Goal: Task Accomplishment & Management: Complete application form

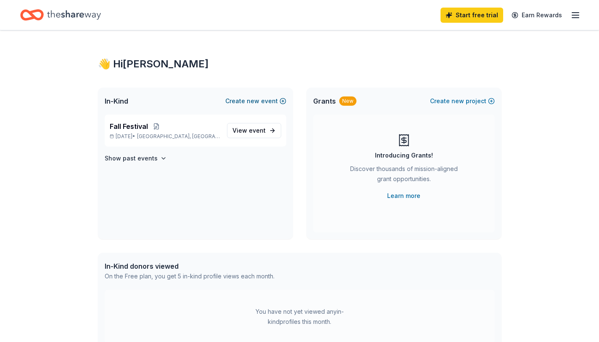
click at [261, 102] on button "Create new event" at bounding box center [255, 101] width 61 height 10
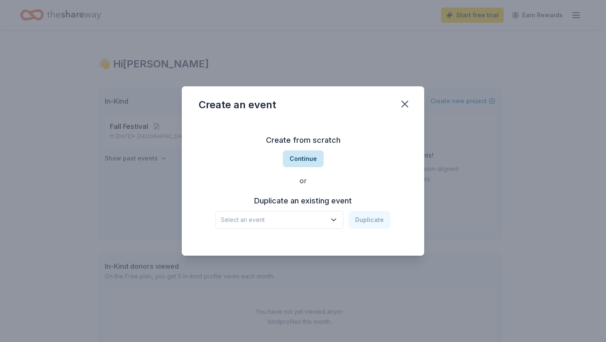
click at [293, 159] on button "Continue" at bounding box center [303, 158] width 41 height 17
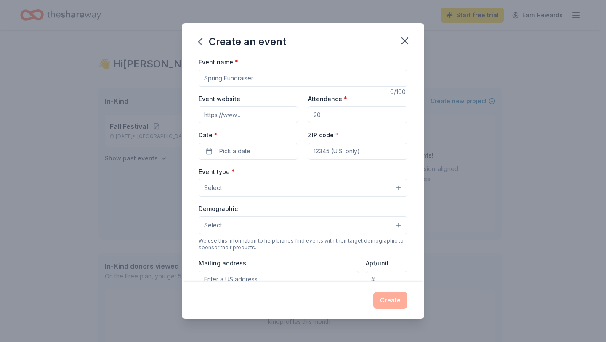
click at [265, 78] on input "Event name *" at bounding box center [303, 78] width 209 height 17
type input "Teacher Appreciation"
click at [259, 116] on input "Event website" at bounding box center [248, 114] width 99 height 17
type input "www.dukepto.com"
type input "100"
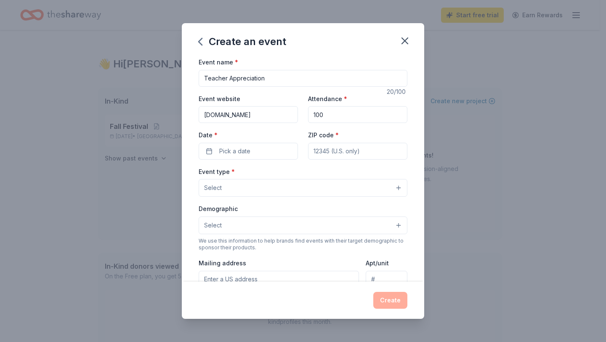
click at [227, 78] on input "Teacher Appreciation" at bounding box center [303, 78] width 209 height 17
type input "Teacher/Staff Appreciation"
click at [236, 151] on span "Pick a date" at bounding box center [234, 151] width 31 height 10
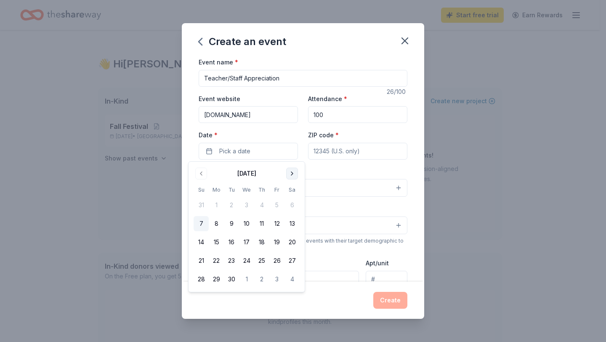
click at [292, 174] on button "Go to next month" at bounding box center [292, 173] width 12 height 12
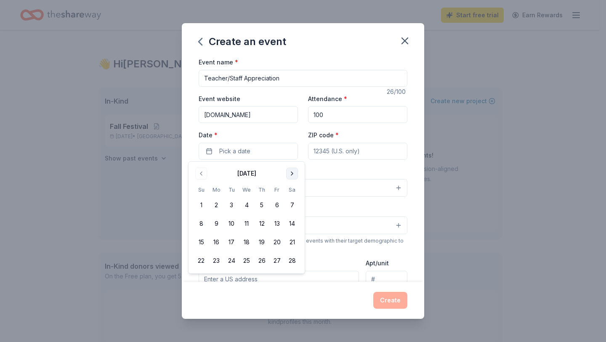
click at [292, 174] on button "Go to next month" at bounding box center [292, 173] width 12 height 12
click at [219, 224] on button "4" at bounding box center [216, 223] width 15 height 15
click at [327, 152] on input "ZIP code *" at bounding box center [357, 151] width 99 height 17
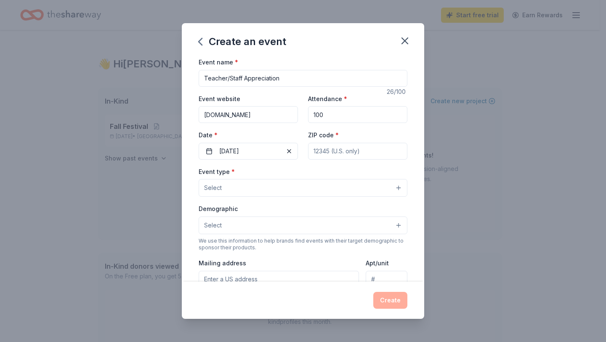
type input "77578"
type input "11330 Magnolia Pkwy"
click at [301, 187] on button "Select" at bounding box center [303, 188] width 209 height 18
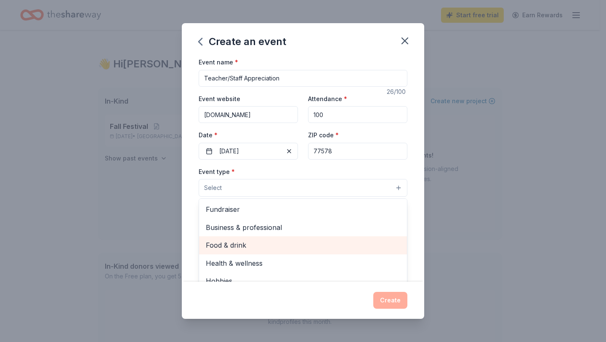
click at [278, 242] on span "Food & drink" at bounding box center [303, 244] width 194 height 11
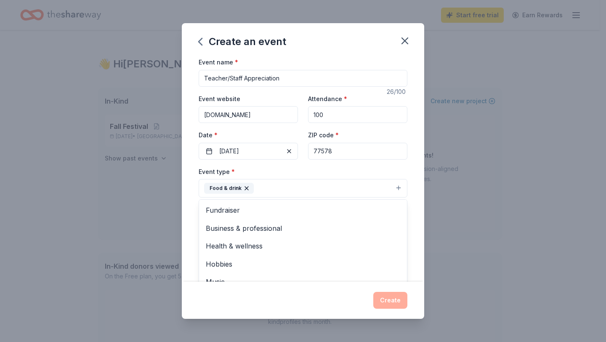
click at [186, 177] on div "Event name * Teacher/Staff Appreciation 26 /100 Event website www.dukepto.com A…" at bounding box center [303, 169] width 242 height 225
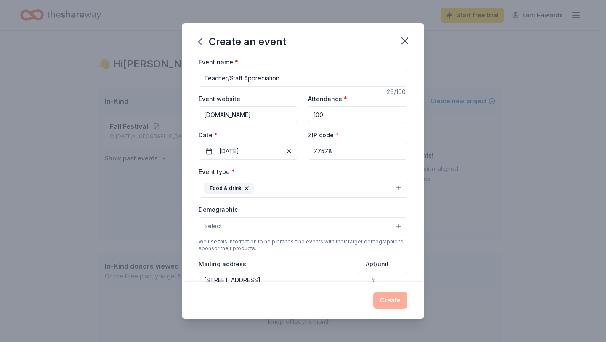
click at [284, 189] on button "Food & drink" at bounding box center [303, 188] width 209 height 19
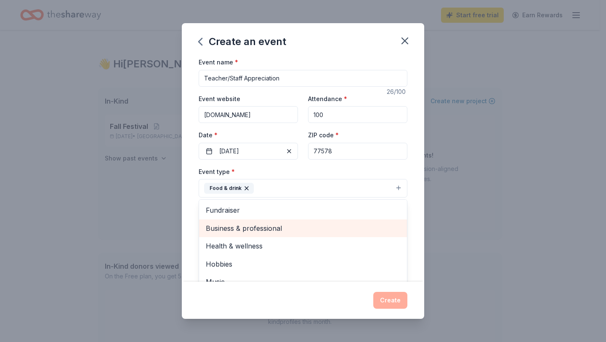
scroll to position [10, 0]
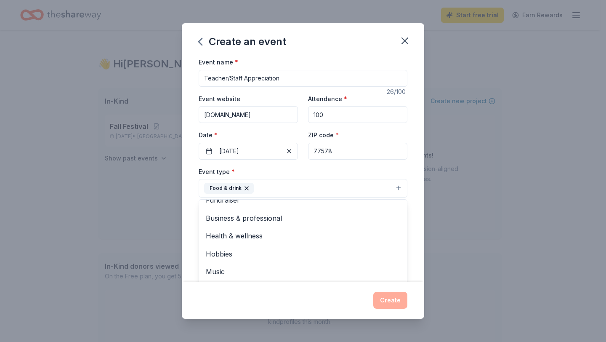
click at [187, 215] on div "Event name * Teacher/Staff Appreciation 26 /100 Event website www.dukepto.com A…" at bounding box center [303, 169] width 242 height 225
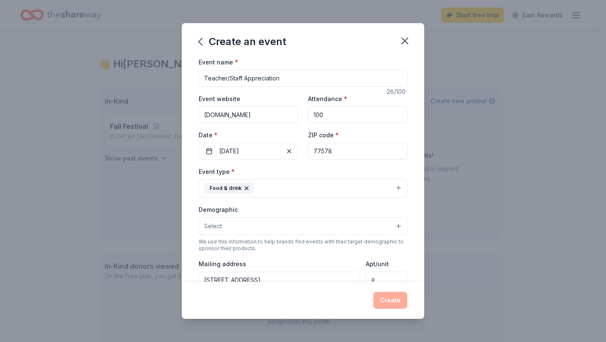
click at [263, 222] on button "Select" at bounding box center [303, 226] width 209 height 18
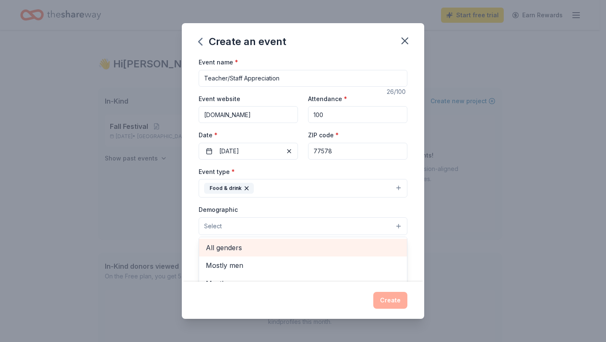
click at [254, 245] on span "All genders" at bounding box center [303, 247] width 194 height 11
click at [274, 241] on div "Mostly men" at bounding box center [303, 248] width 208 height 18
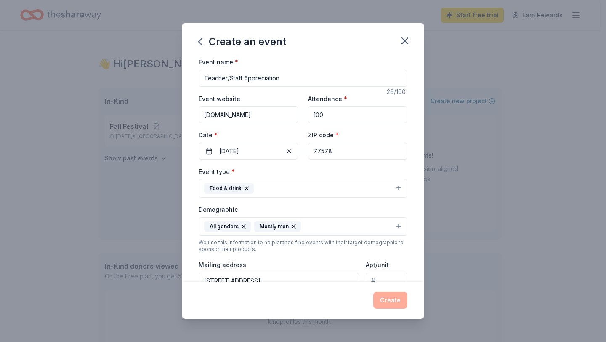
click at [292, 227] on icon "button" at bounding box center [293, 226] width 3 height 3
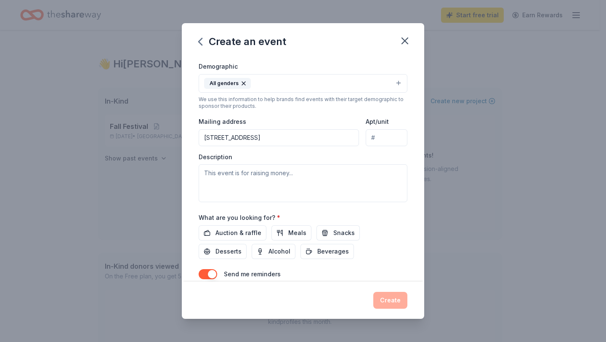
scroll to position [150, 0]
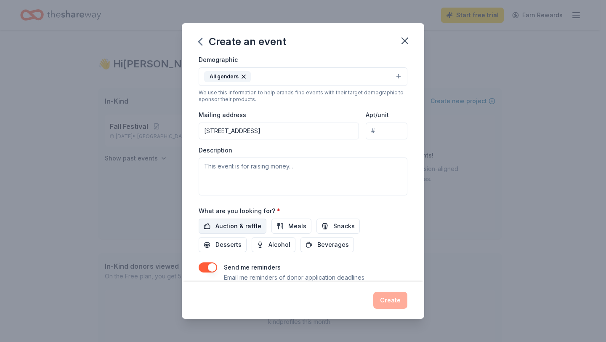
click at [249, 224] on span "Auction & raffle" at bounding box center [238, 226] width 46 height 10
click at [282, 225] on button "Meals" at bounding box center [291, 225] width 40 height 15
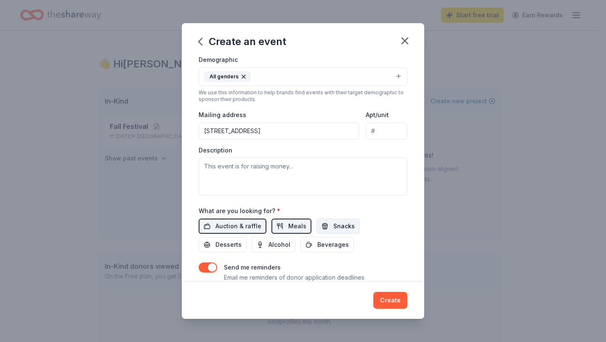
click at [344, 227] on span "Snacks" at bounding box center [343, 226] width 21 height 10
click at [255, 172] on textarea at bounding box center [303, 176] width 209 height 38
paste textarea "Support Red Duke PTO Teacher & Staff Appreciation At Red Duke PTO, we believe e…"
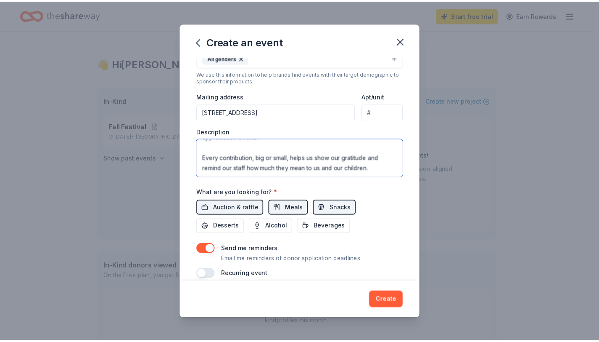
scroll to position [179, 0]
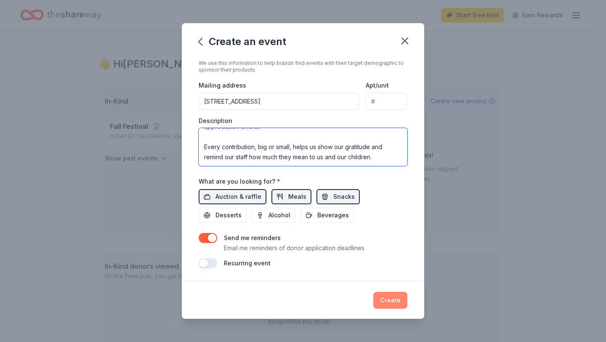
type textarea "Support Red Duke PTO Teacher & Staff Appreciation At Red Duke PTO, we believe e…"
click at [389, 303] on button "Create" at bounding box center [390, 299] width 34 height 17
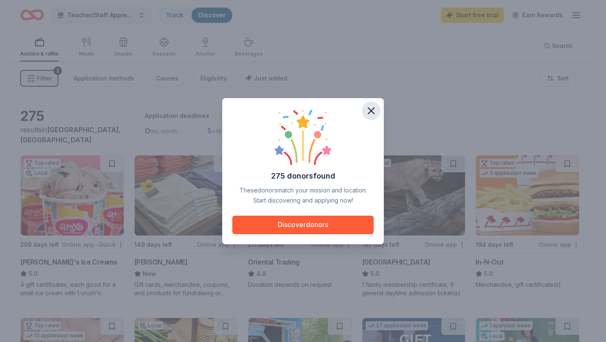
click at [373, 114] on icon "button" at bounding box center [371, 111] width 12 height 12
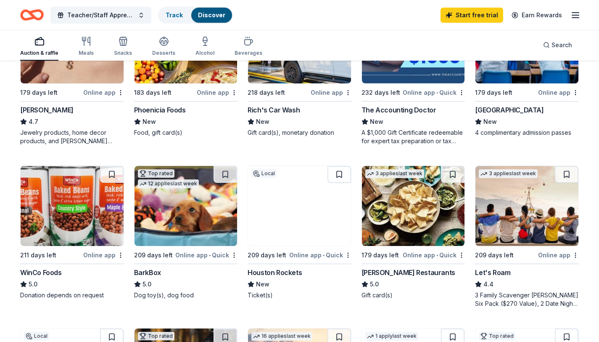
scroll to position [315, 0]
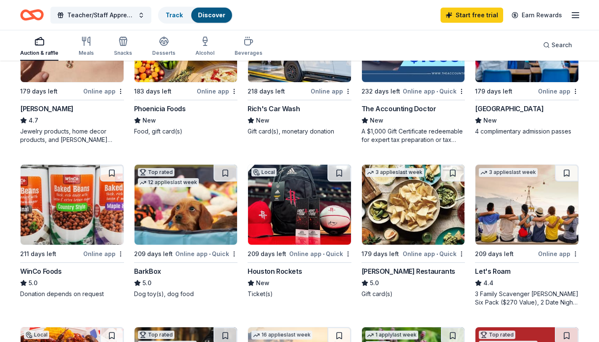
click at [297, 230] on img at bounding box center [299, 204] width 103 height 80
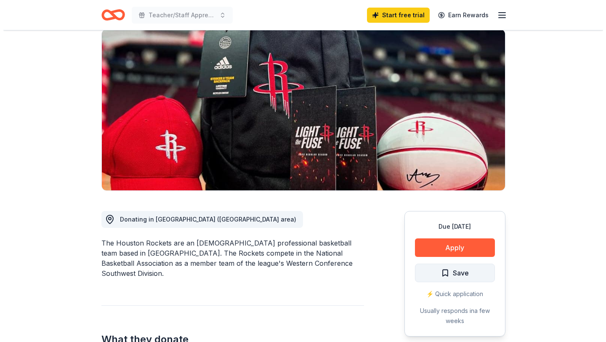
scroll to position [70, 0]
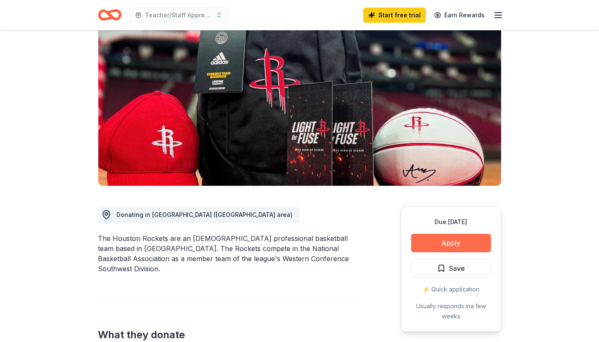
click at [436, 248] on button "Apply" at bounding box center [451, 242] width 80 height 19
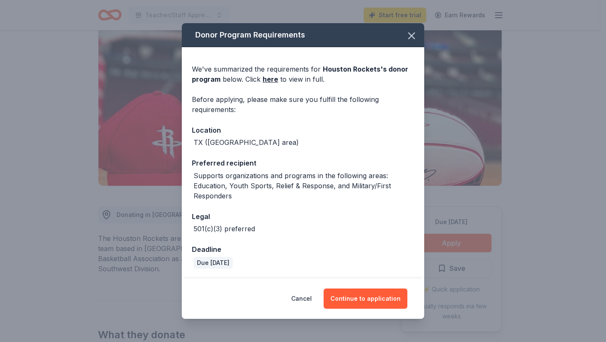
scroll to position [0, 0]
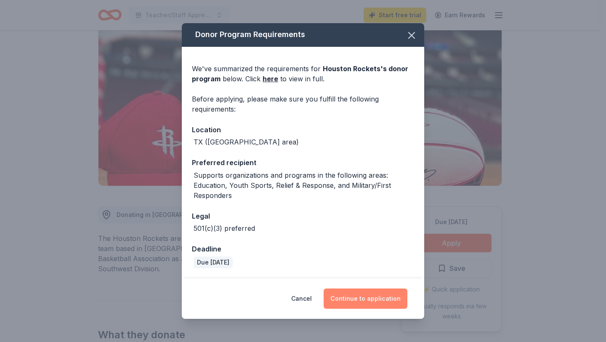
click at [364, 300] on button "Continue to application" at bounding box center [365, 298] width 84 height 20
